Goal: Information Seeking & Learning: Learn about a topic

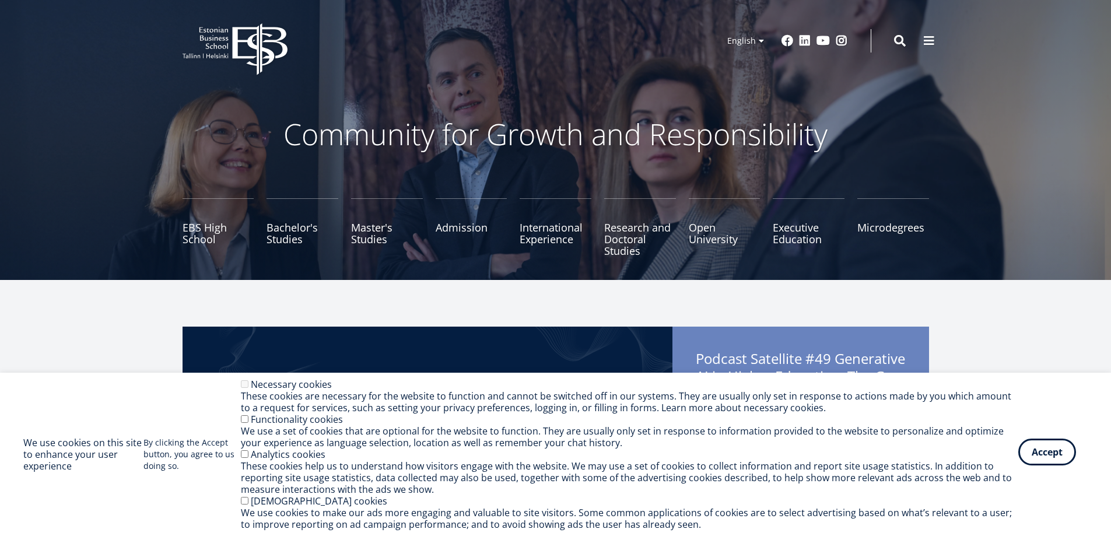
click at [1057, 461] on button "Accept" at bounding box center [1047, 452] width 58 height 27
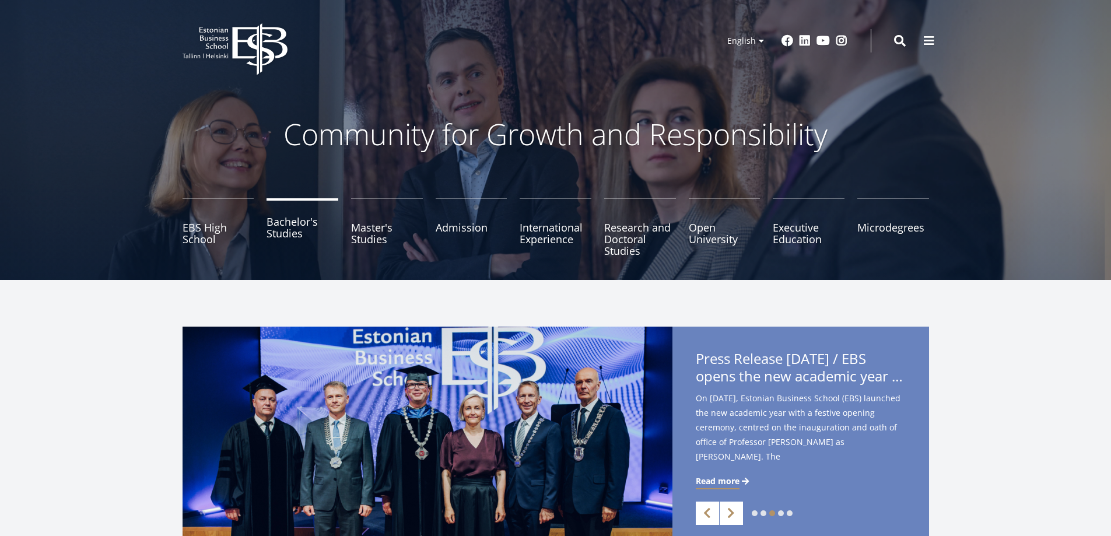
click at [297, 230] on link "Bachelor's Studies" at bounding box center [303, 227] width 72 height 58
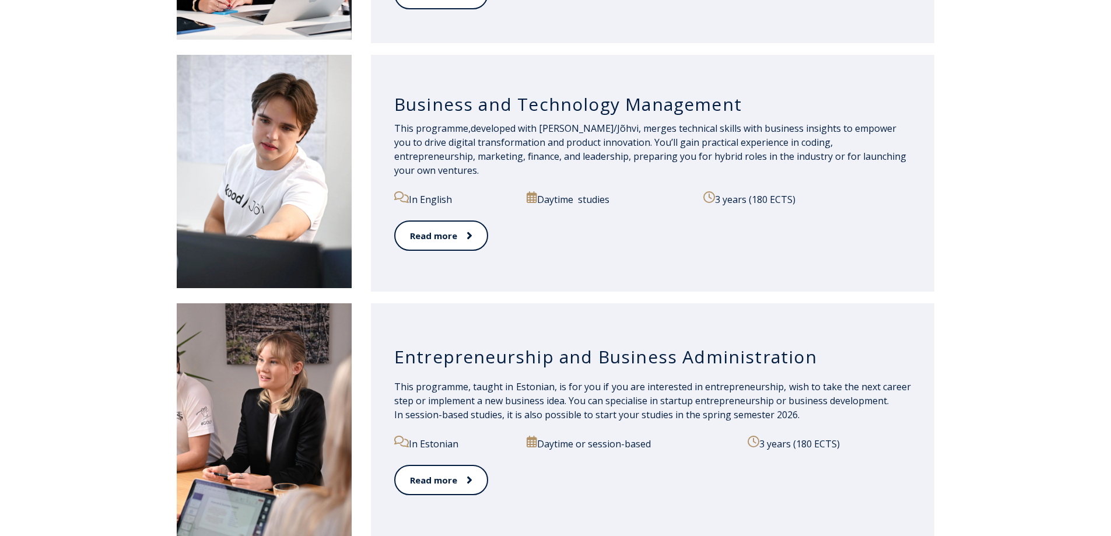
scroll to position [1108, 0]
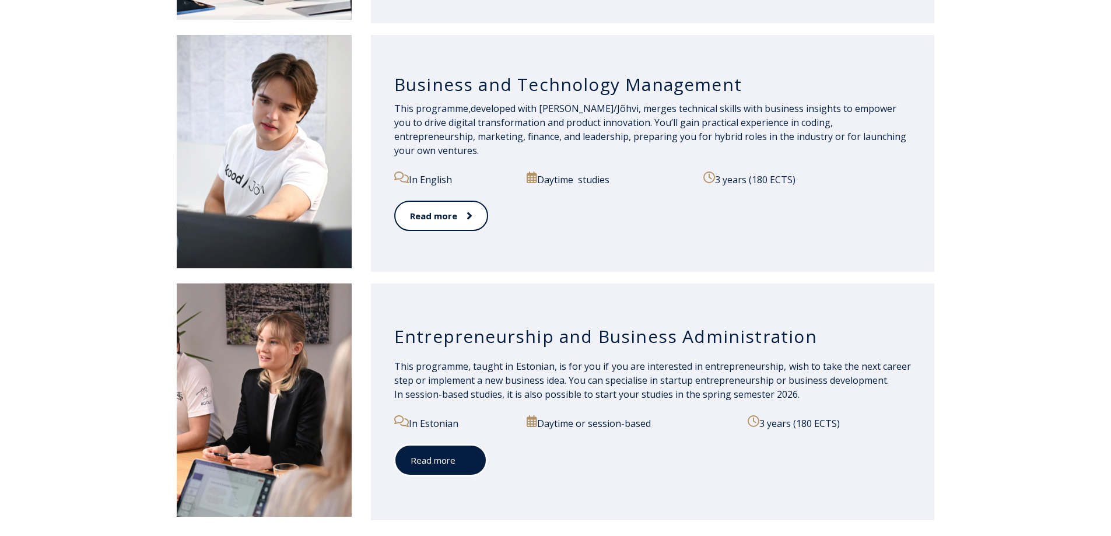
click at [417, 462] on link "Read more" at bounding box center [440, 460] width 93 height 32
